Goal: Information Seeking & Learning: Find contact information

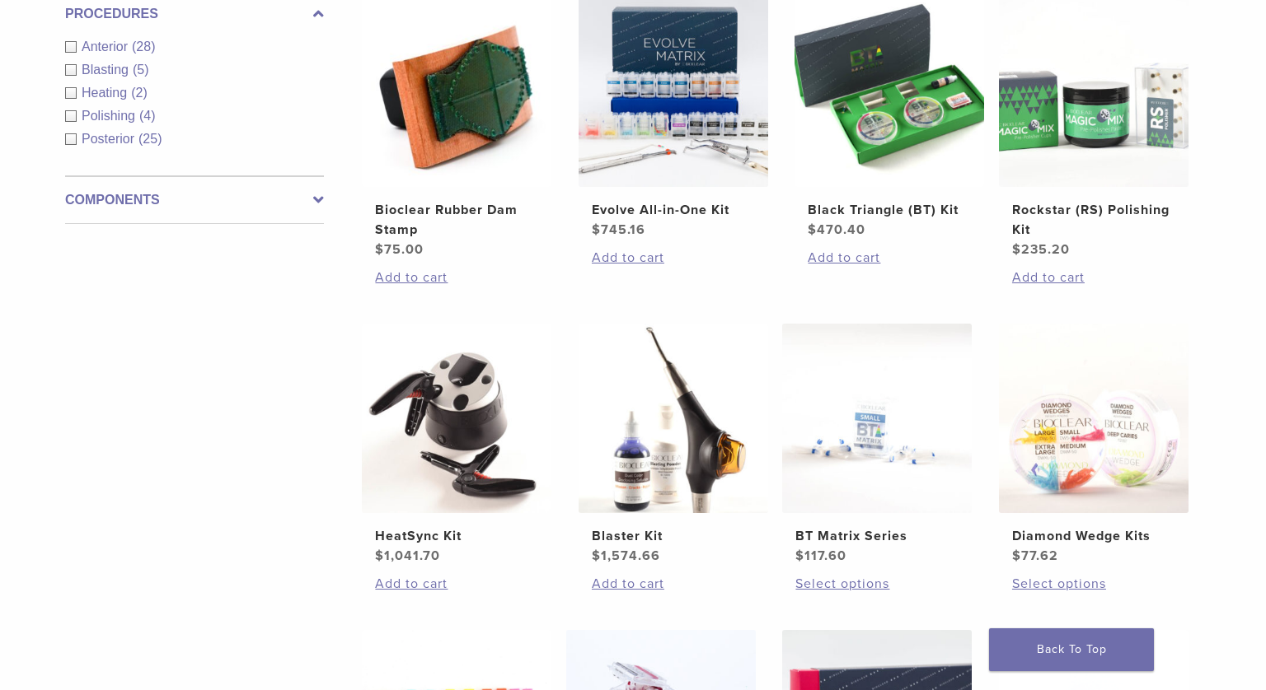
scroll to position [672, 0]
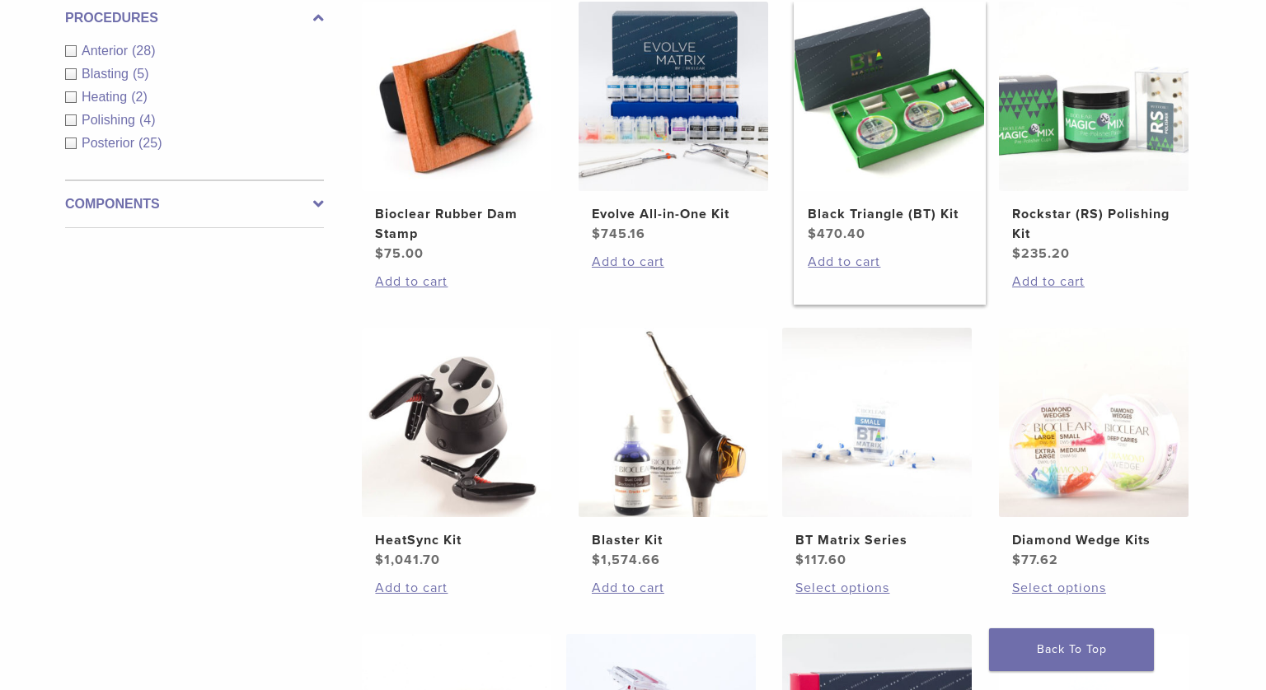
click at [865, 110] on img at bounding box center [889, 97] width 190 height 190
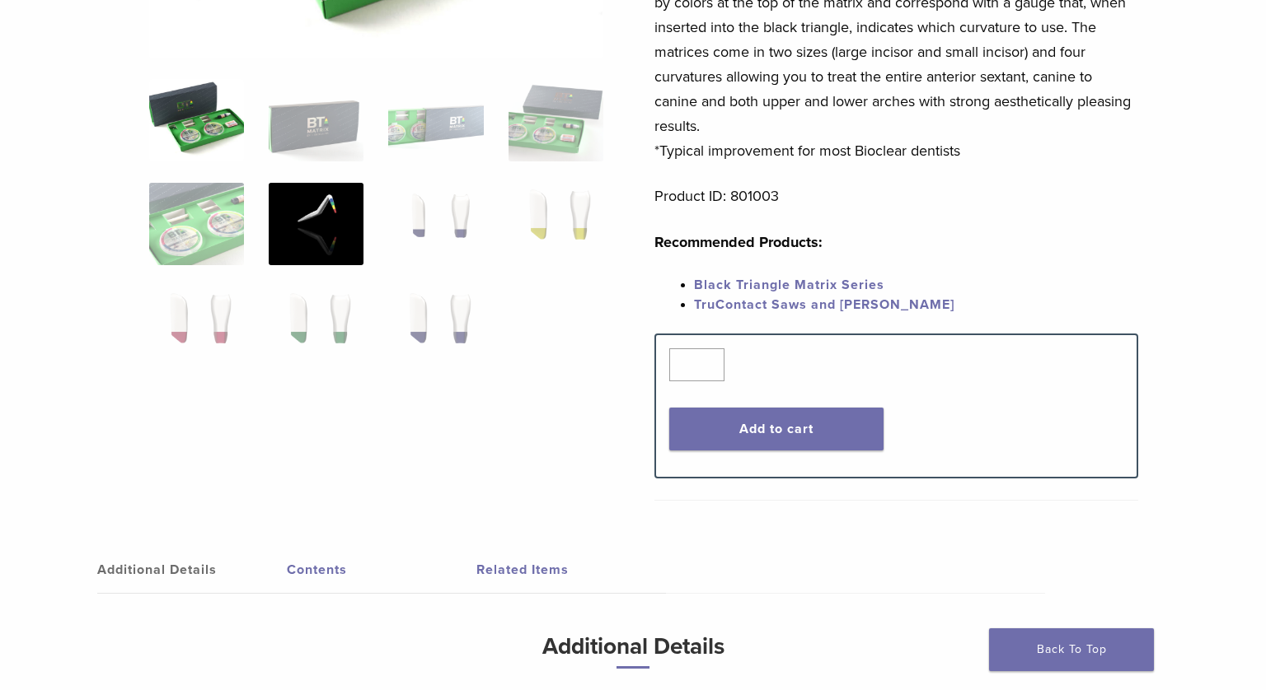
scroll to position [455, 0]
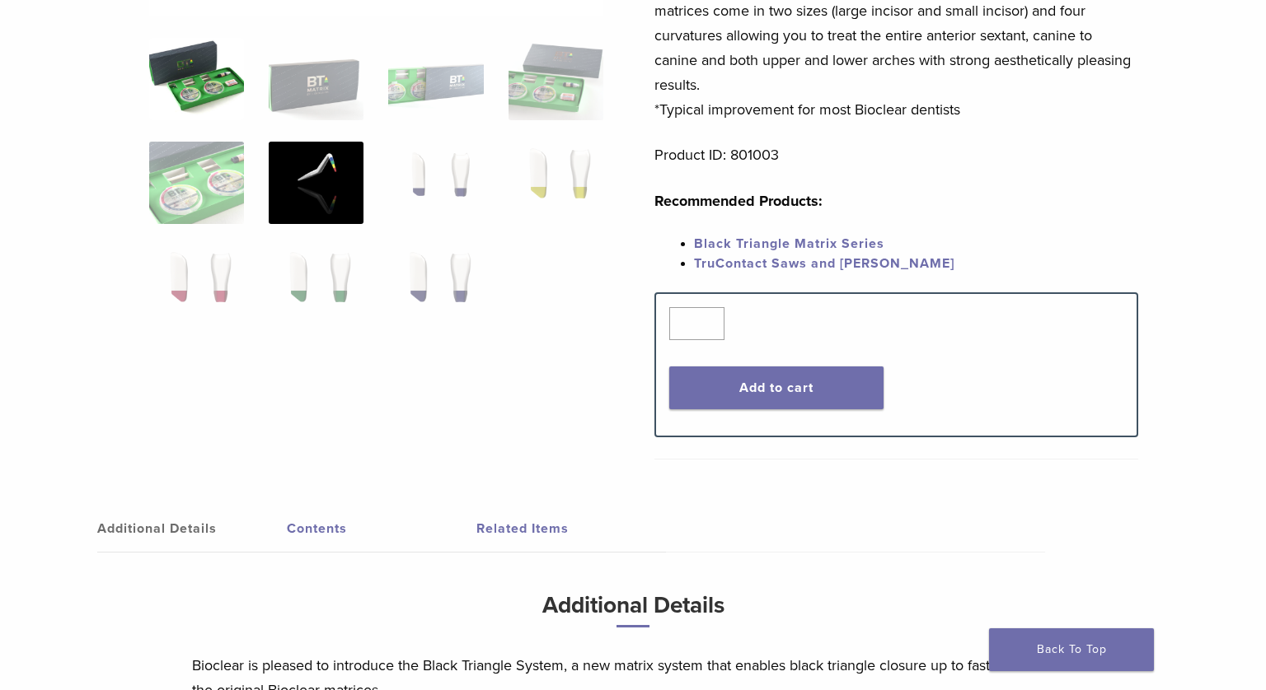
click at [304, 190] on img at bounding box center [316, 183] width 95 height 82
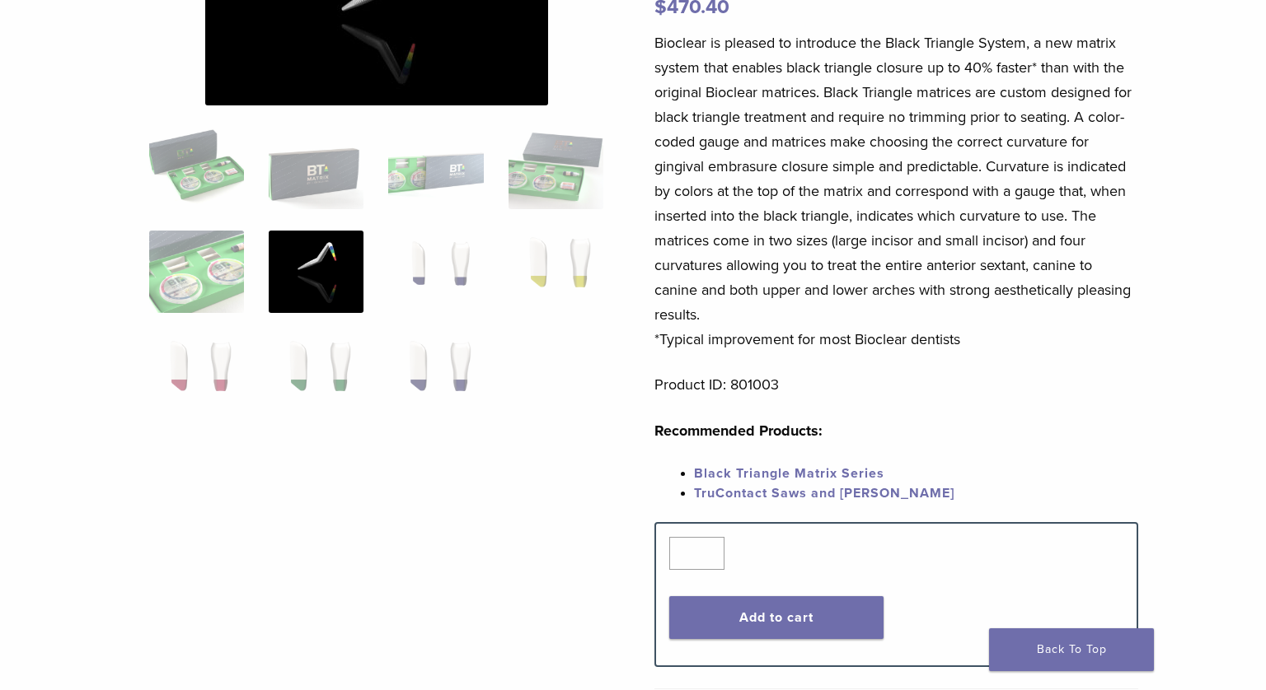
scroll to position [214, 0]
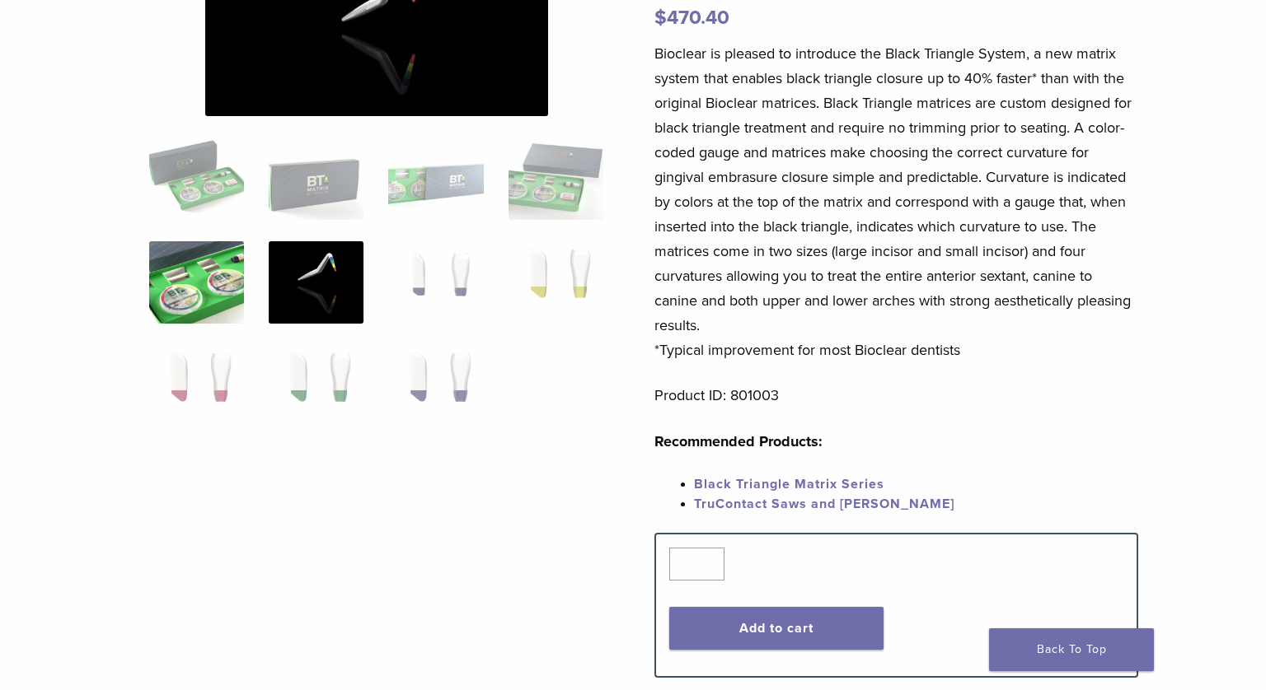
click at [178, 274] on img at bounding box center [196, 282] width 95 height 82
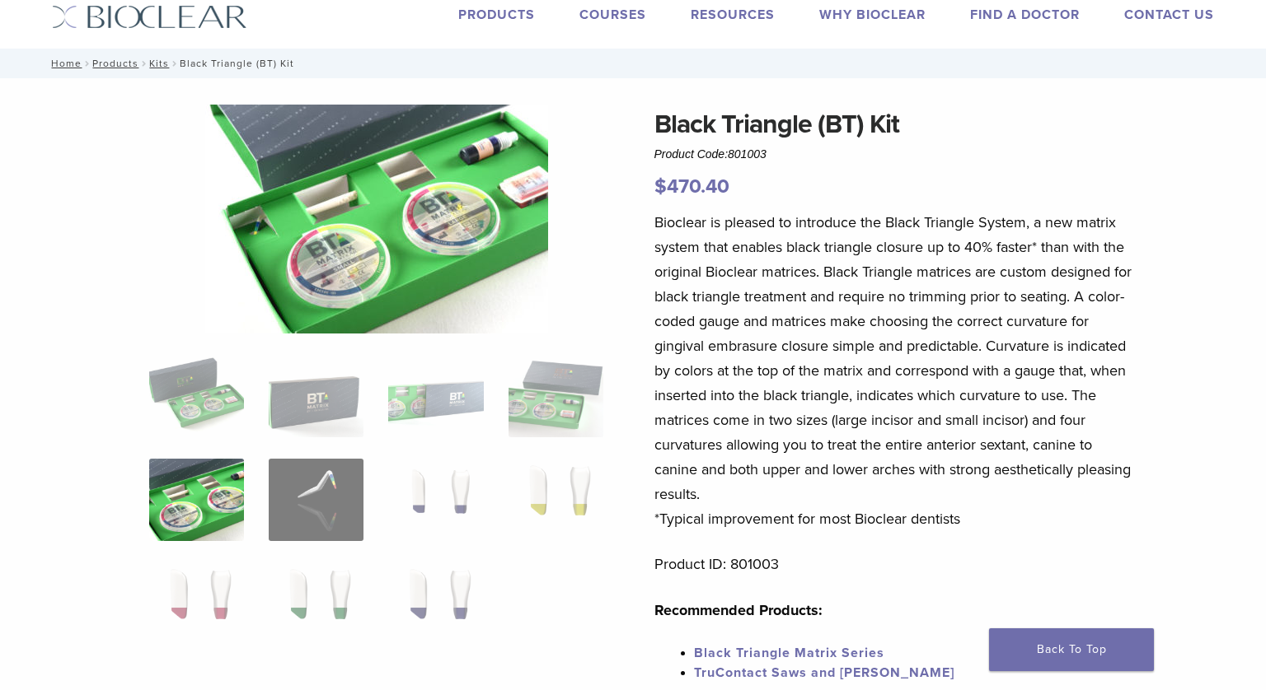
scroll to position [0, 0]
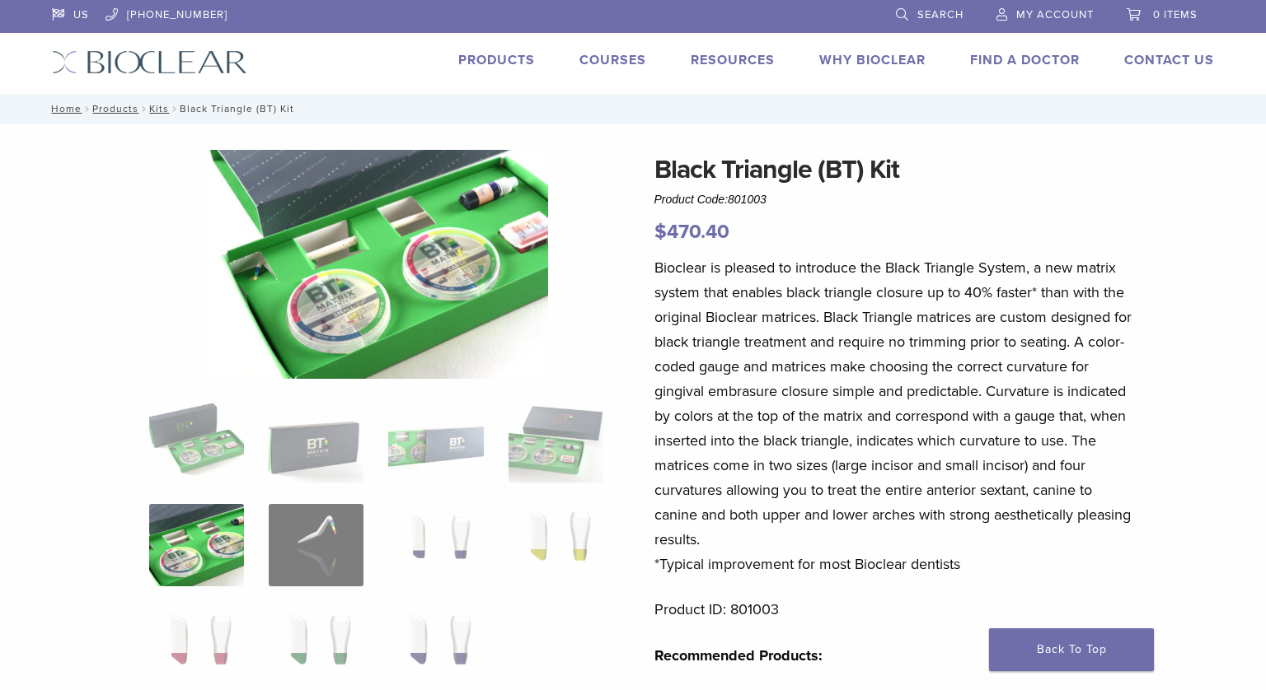
click at [603, 59] on link "Courses" at bounding box center [612, 60] width 67 height 16
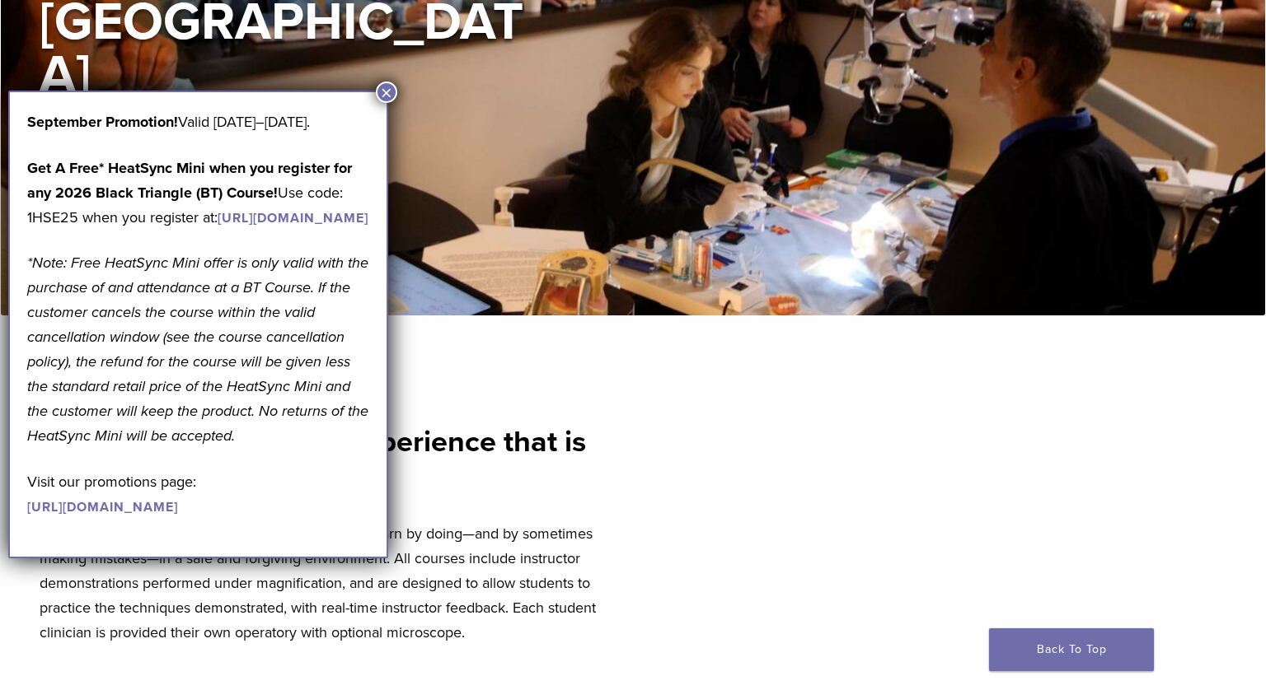
scroll to position [310, 0]
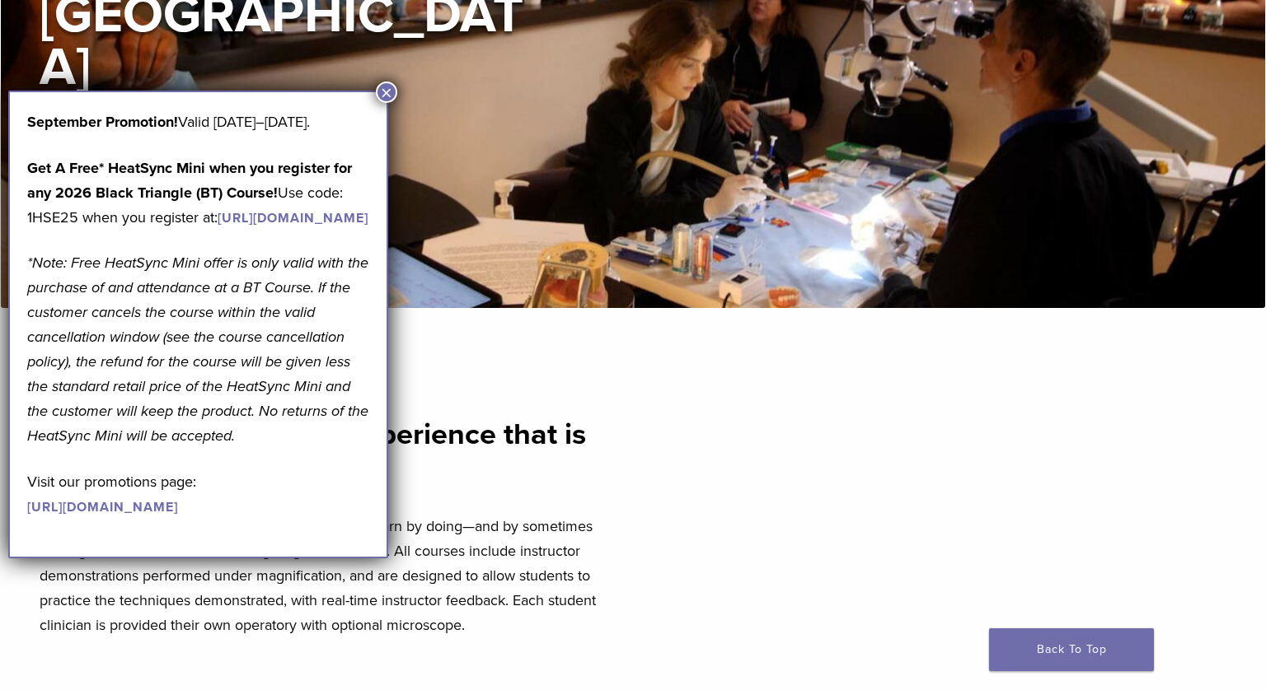
click at [389, 92] on button "×" at bounding box center [386, 92] width 21 height 21
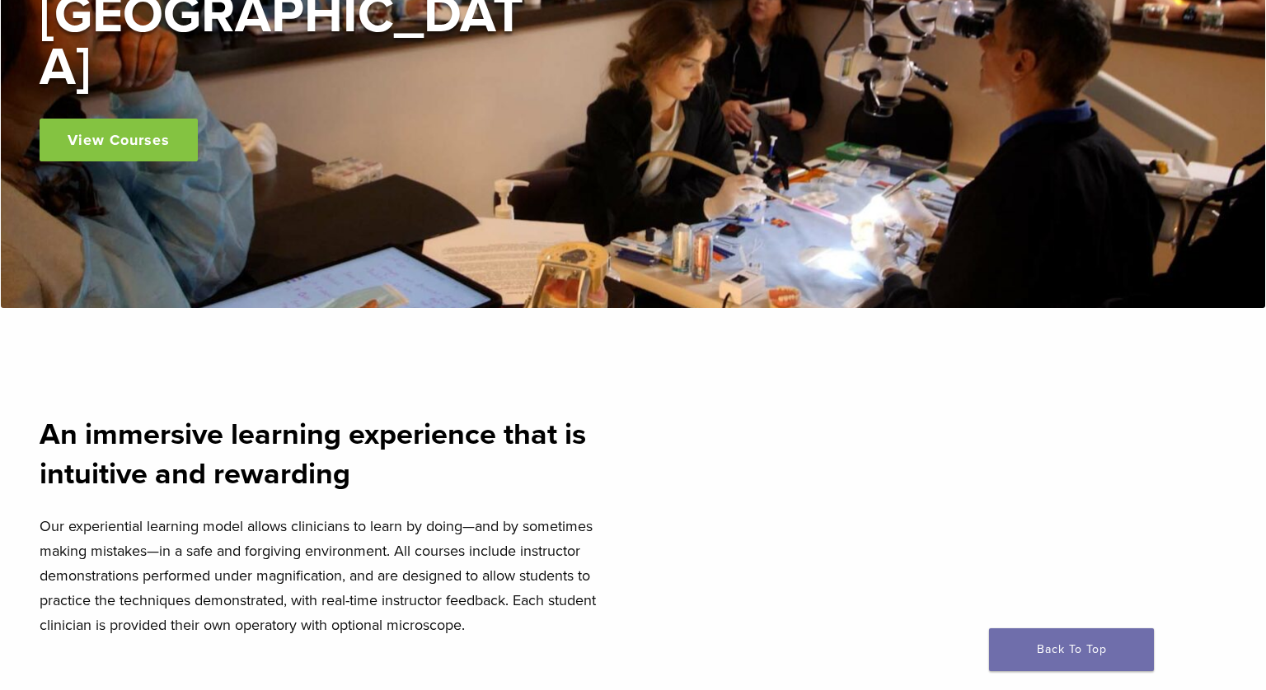
click at [138, 119] on link "View Courses" at bounding box center [119, 140] width 158 height 43
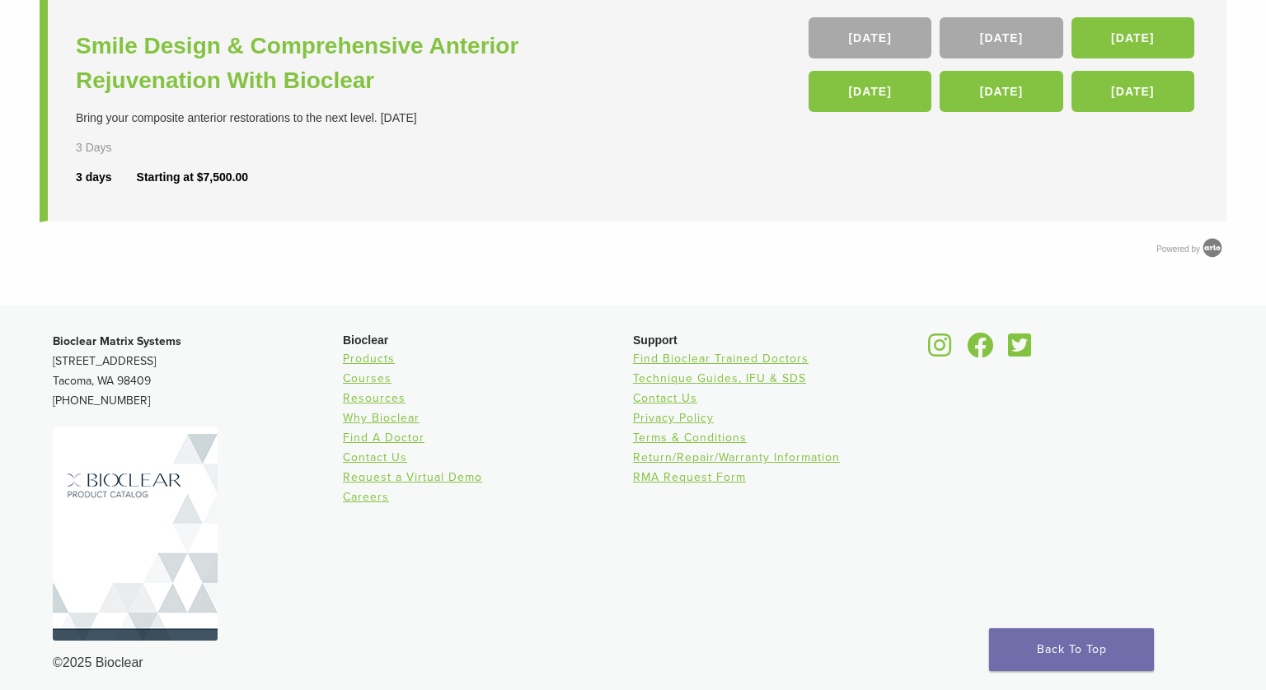
scroll to position [943, 0]
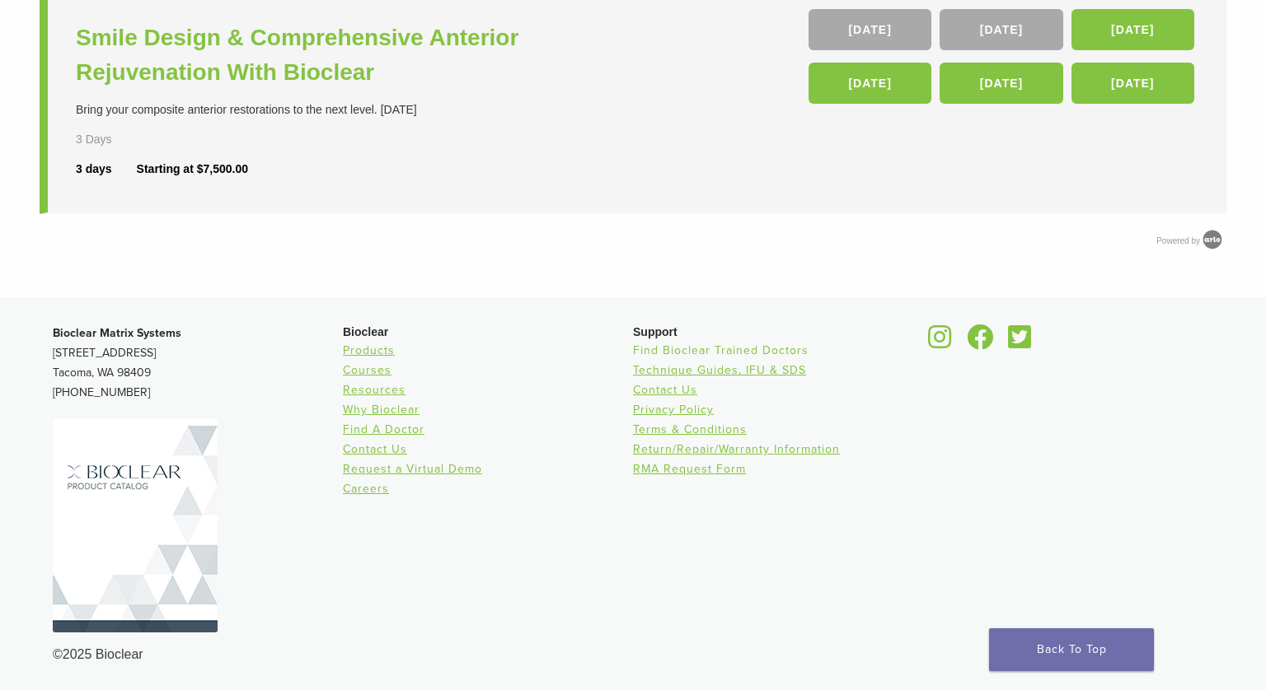
click at [653, 347] on link "Find Bioclear Trained Doctors" at bounding box center [721, 351] width 176 height 14
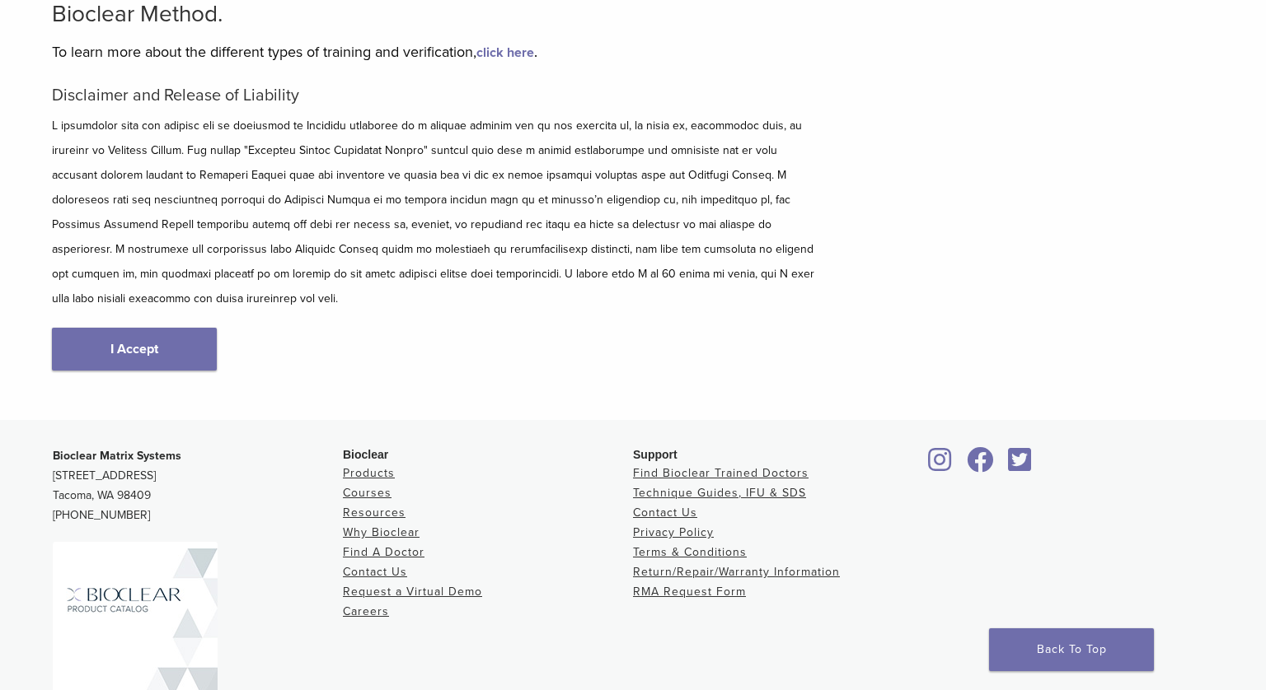
scroll to position [167, 0]
click at [144, 326] on link "I Accept" at bounding box center [134, 347] width 165 height 43
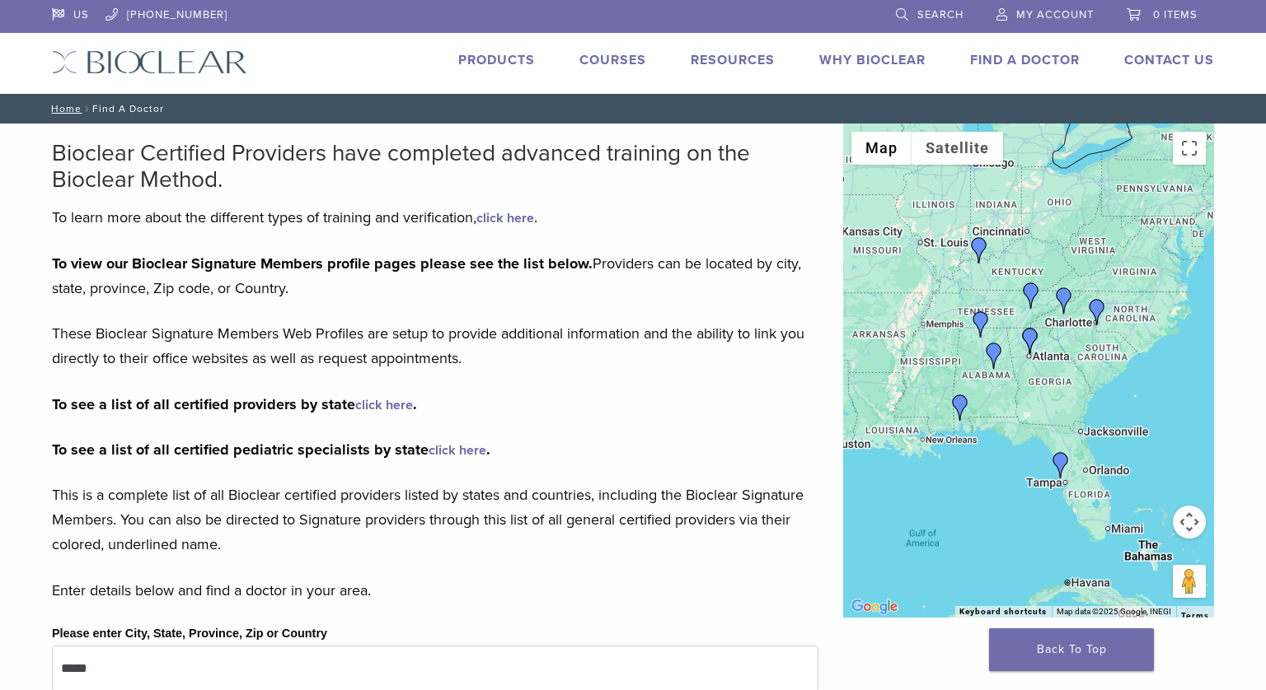
click at [1096, 320] on img "Dr. Ann Coambs" at bounding box center [1097, 312] width 26 height 26
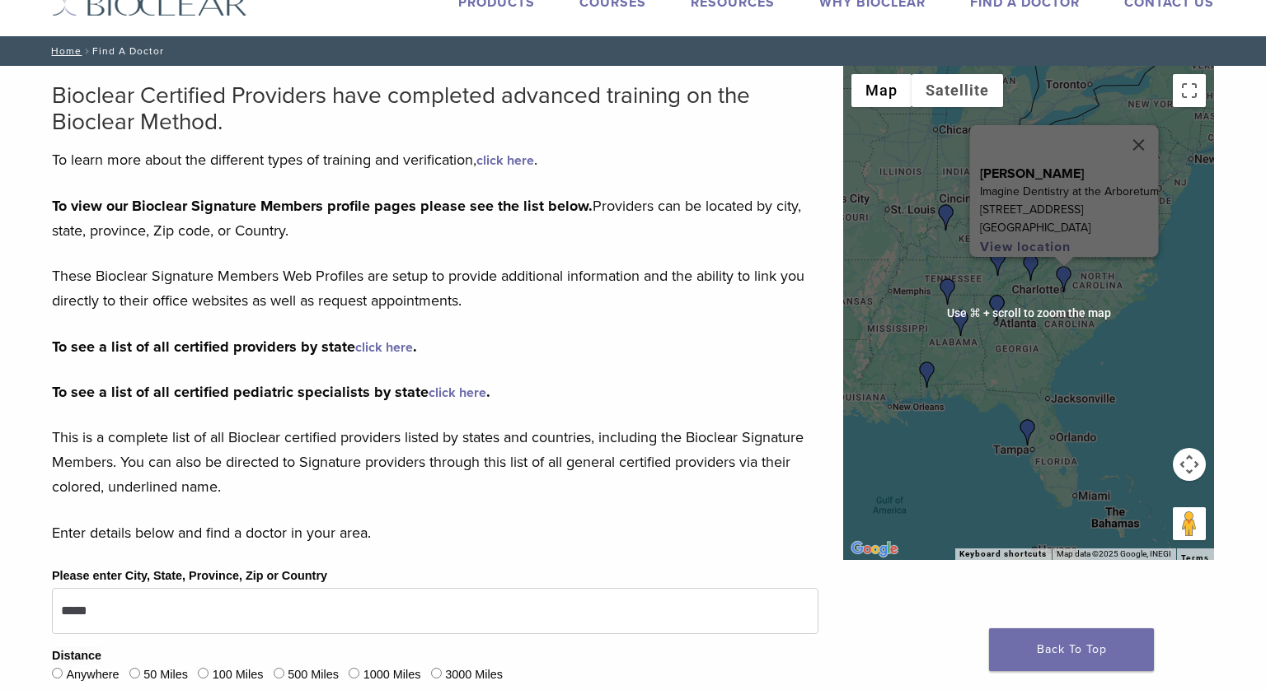
scroll to position [15, 0]
